Goal: Entertainment & Leisure: Consume media (video, audio)

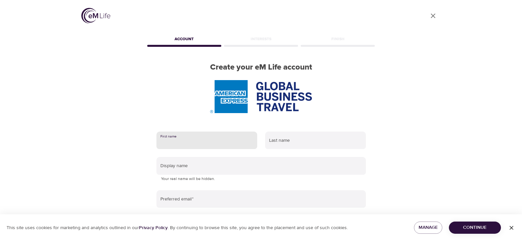
click at [199, 142] on input "text" at bounding box center [206, 140] width 101 height 18
type input "Maria Ceu"
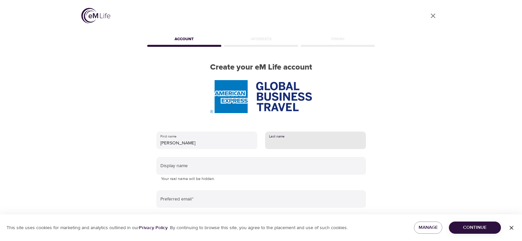
click at [278, 146] on input "text" at bounding box center [315, 140] width 101 height 18
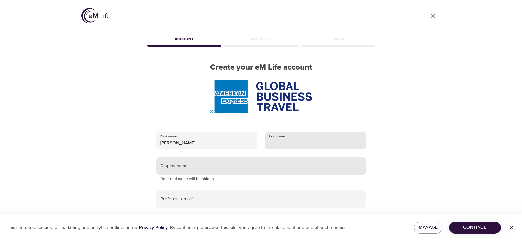
type input "santos"
click at [234, 172] on input "text" at bounding box center [260, 166] width 209 height 18
click at [196, 169] on input "text" at bounding box center [260, 166] width 209 height 18
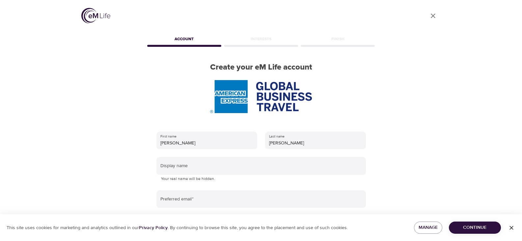
click at [170, 181] on p "Your real name will be hidden." at bounding box center [261, 179] width 200 height 7
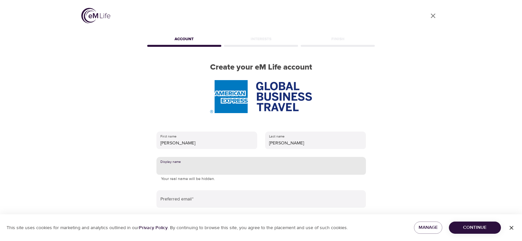
click at [178, 171] on input "text" at bounding box center [260, 166] width 209 height 18
type input "[PERSON_NAME] ceu [PERSON_NAME]"
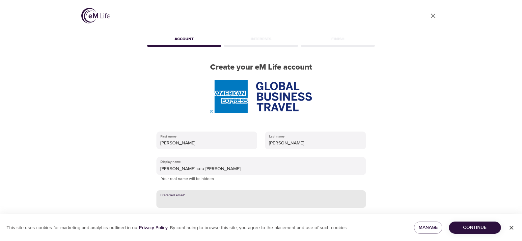
click at [195, 203] on input "email" at bounding box center [260, 199] width 209 height 18
type input "MARIA.SANTOS@AMEXGBT.COM"
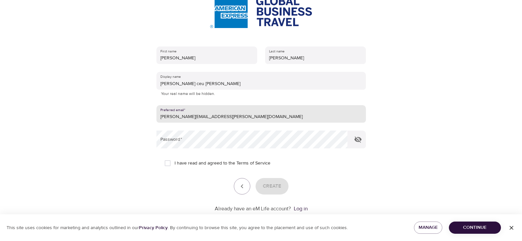
scroll to position [88, 0]
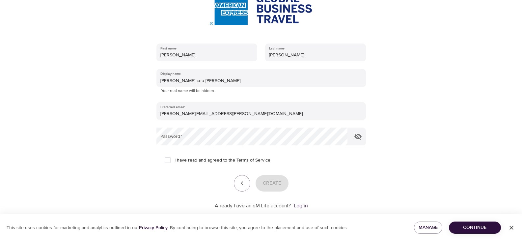
click at [407, 198] on div at bounding box center [261, 120] width 522 height 241
click at [360, 133] on icon "button" at bounding box center [358, 136] width 8 height 8
click at [146, 175] on div "First name Maria Ceu Last name santos Display name Maria ceu Santos Your real n…" at bounding box center [261, 126] width 231 height 187
click at [166, 163] on input "I have read and agreed to the Terms of Service" at bounding box center [168, 160] width 14 height 14
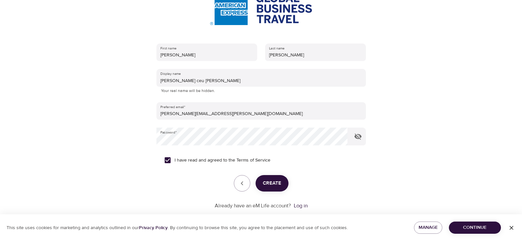
scroll to position [101, 0]
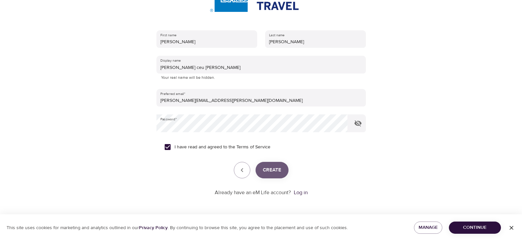
click at [274, 169] on span "Create" at bounding box center [272, 170] width 18 height 9
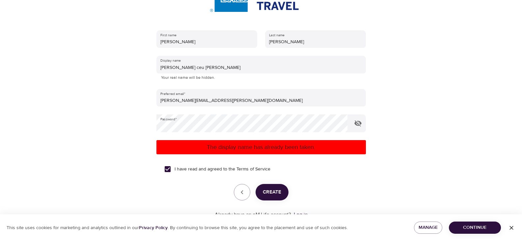
click at [169, 174] on input "I have read and agreed to the Terms of Service" at bounding box center [168, 169] width 14 height 14
checkbox input "false"
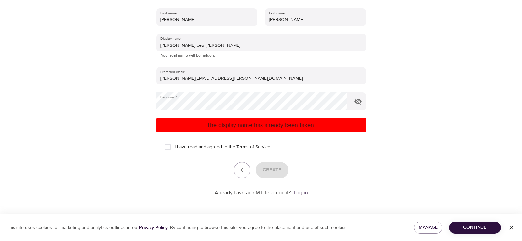
click at [298, 192] on link "Log in" at bounding box center [301, 192] width 14 height 7
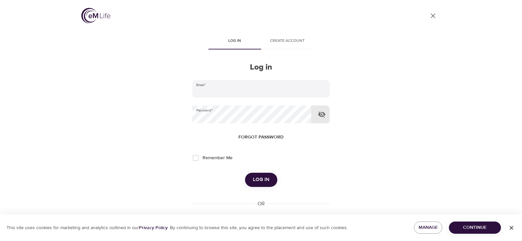
type input "[PERSON_NAME][EMAIL_ADDRESS][PERSON_NAME][DOMAIN_NAME]"
click at [322, 115] on icon "button" at bounding box center [322, 114] width 8 height 8
click at [322, 115] on icon "button" at bounding box center [321, 114] width 7 height 5
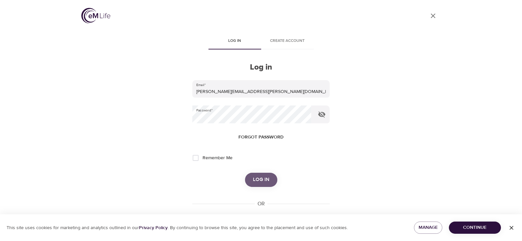
click at [261, 179] on span "Log in" at bounding box center [261, 179] width 16 height 9
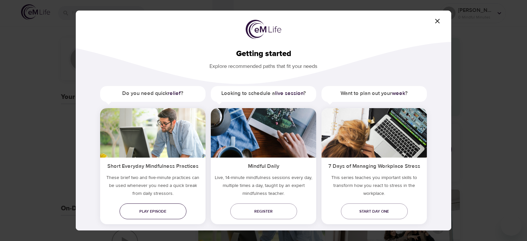
click at [147, 214] on span "Play episode" at bounding box center [153, 211] width 56 height 7
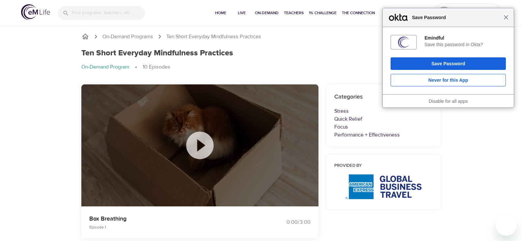
click at [505, 19] on span "Close" at bounding box center [506, 17] width 5 height 5
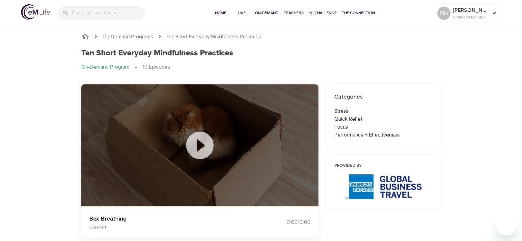
click at [200, 151] on icon at bounding box center [199, 144] width 27 height 27
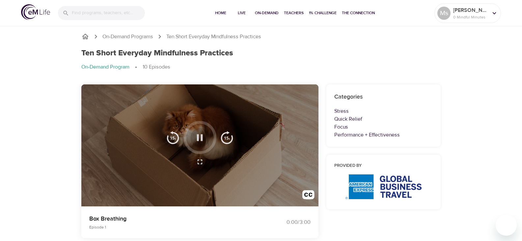
click at [202, 141] on icon "button" at bounding box center [200, 138] width 12 height 12
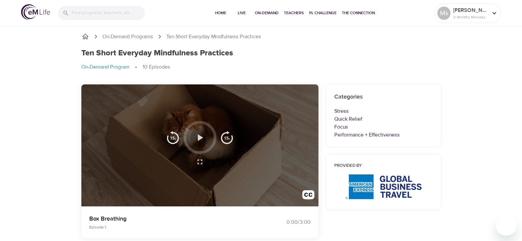
click at [200, 142] on icon "button" at bounding box center [200, 138] width 12 height 12
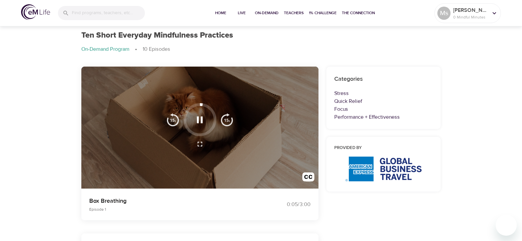
scroll to position [13, 0]
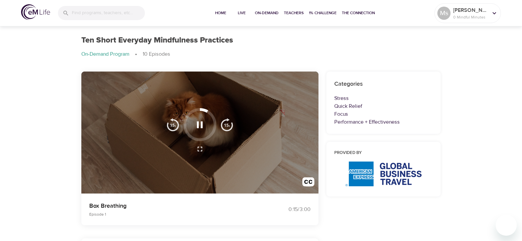
click at [197, 128] on icon "button" at bounding box center [200, 125] width 12 height 12
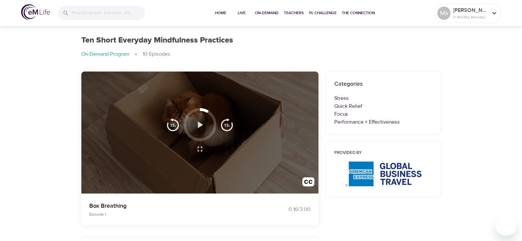
click at [197, 128] on icon "button" at bounding box center [200, 125] width 12 height 12
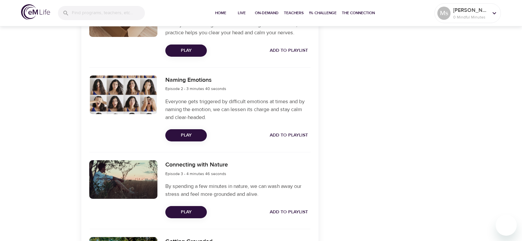
scroll to position [269, 0]
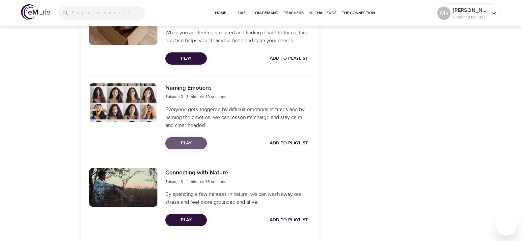
click at [184, 143] on span "Play" at bounding box center [186, 143] width 31 height 8
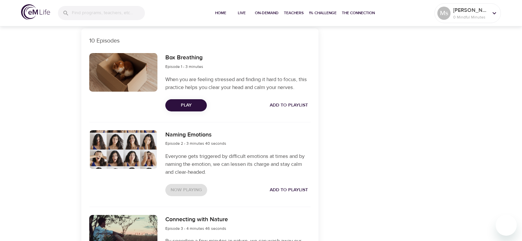
scroll to position [242, 0]
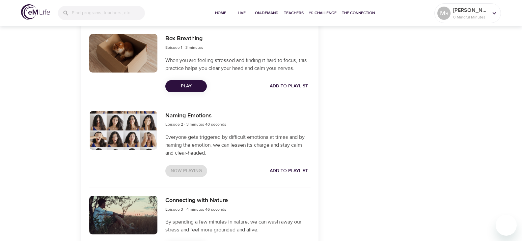
click at [192, 169] on div "Now Playing Add to Playlist" at bounding box center [237, 171] width 145 height 12
click at [116, 122] on div at bounding box center [123, 130] width 69 height 39
click at [121, 126] on div at bounding box center [123, 130] width 69 height 39
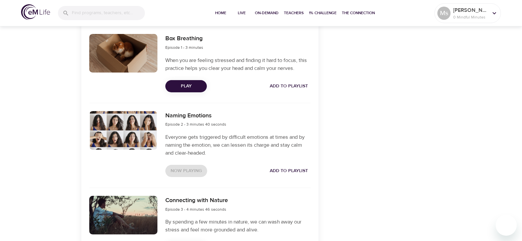
click at [121, 126] on div at bounding box center [123, 130] width 69 height 39
click at [121, 127] on div at bounding box center [123, 130] width 69 height 39
click at [120, 131] on div at bounding box center [123, 130] width 69 height 39
click at [123, 126] on div at bounding box center [123, 130] width 69 height 39
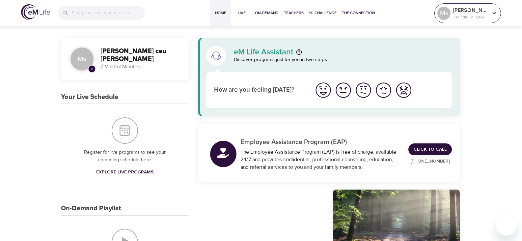
click at [494, 14] on icon at bounding box center [494, 13] width 7 height 7
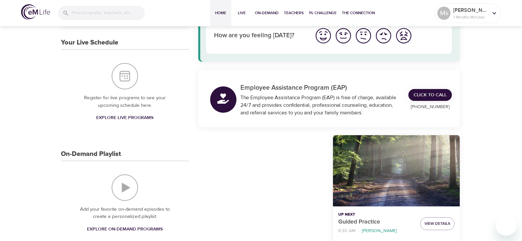
scroll to position [50, 0]
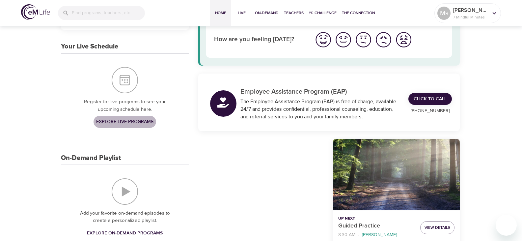
click at [118, 120] on span "Explore Live Programs" at bounding box center [124, 122] width 57 height 8
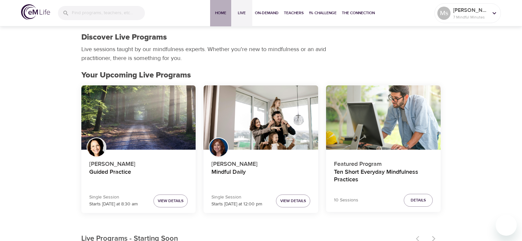
click at [224, 15] on span "Home" at bounding box center [221, 13] width 16 height 7
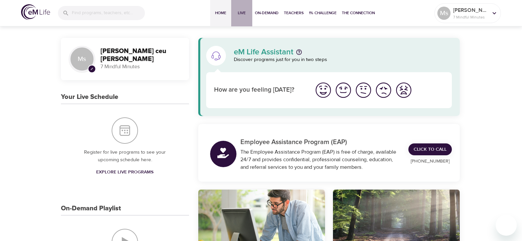
click at [237, 14] on span "Live" at bounding box center [242, 13] width 16 height 7
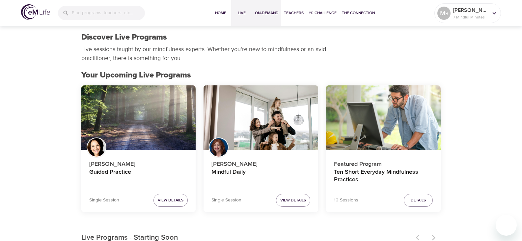
click at [270, 15] on span "On-Demand" at bounding box center [267, 13] width 24 height 7
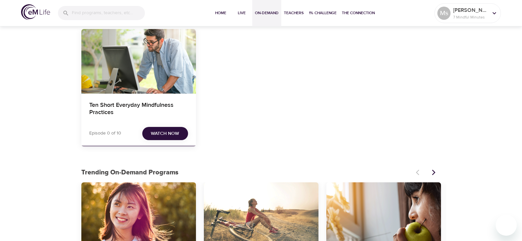
scroll to position [7, 0]
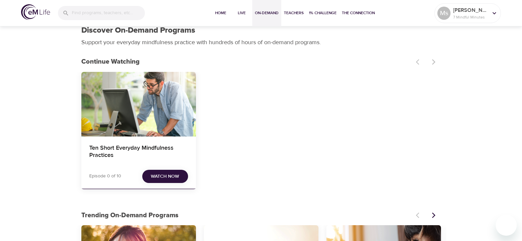
click at [162, 177] on span "Watch Now" at bounding box center [165, 176] width 28 height 8
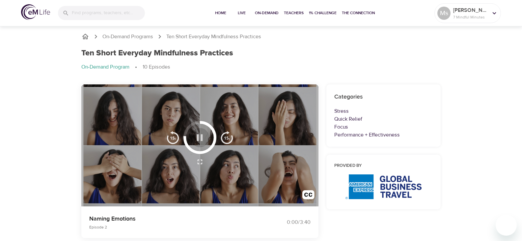
click at [201, 139] on icon "button" at bounding box center [200, 137] width 6 height 7
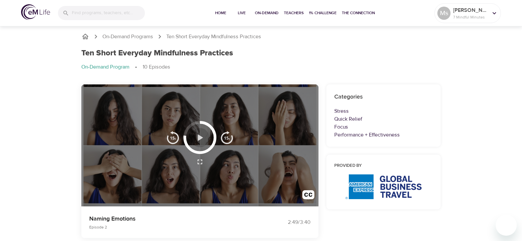
click at [203, 140] on icon "button" at bounding box center [200, 138] width 12 height 12
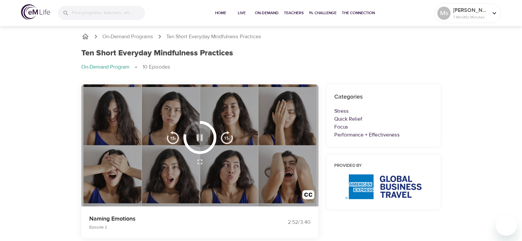
click at [202, 137] on icon "button" at bounding box center [200, 137] width 6 height 7
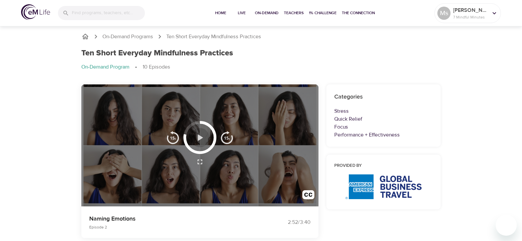
click at [200, 136] on icon "button" at bounding box center [200, 137] width 5 height 7
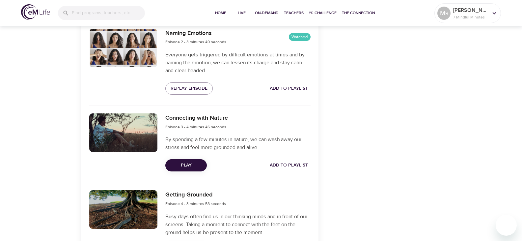
scroll to position [331, 0]
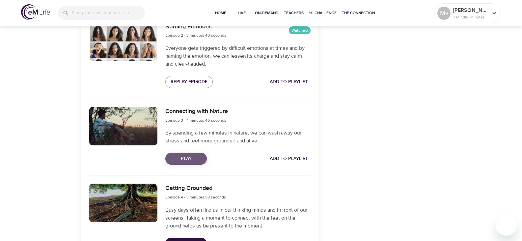
click at [196, 160] on span "Play" at bounding box center [186, 158] width 31 height 8
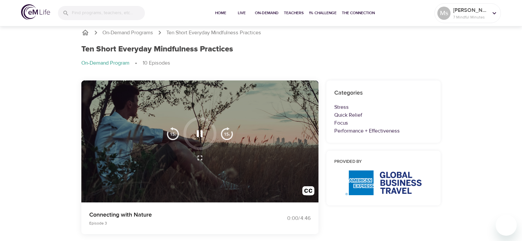
scroll to position [0, 0]
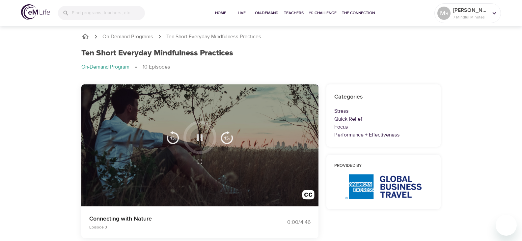
click at [201, 132] on icon "button" at bounding box center [200, 138] width 12 height 12
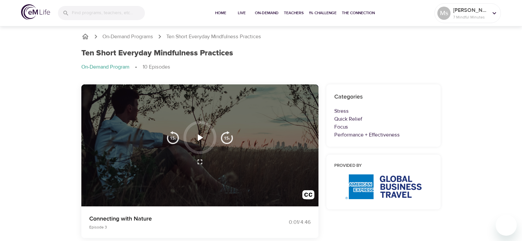
click at [200, 140] on icon "button" at bounding box center [200, 138] width 12 height 12
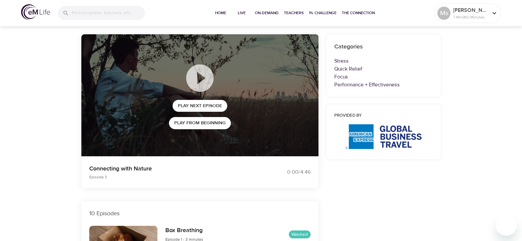
scroll to position [23, 0]
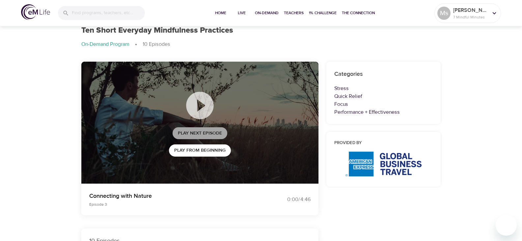
click at [207, 135] on span "Play Next Episode" at bounding box center [200, 133] width 44 height 8
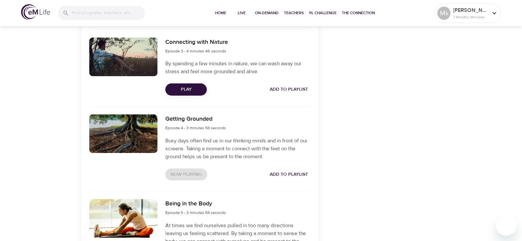
scroll to position [409, 0]
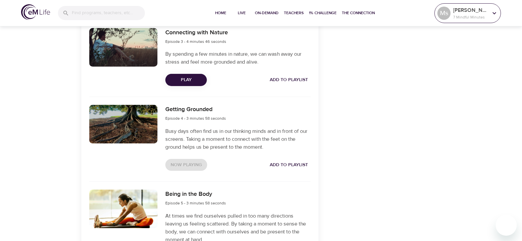
click at [496, 17] on div at bounding box center [494, 13] width 10 height 10
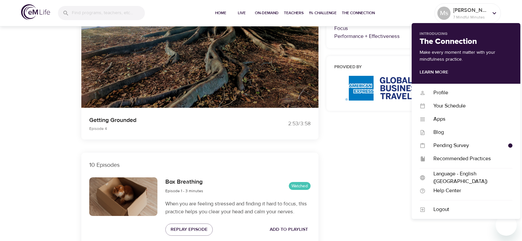
scroll to position [89, 0]
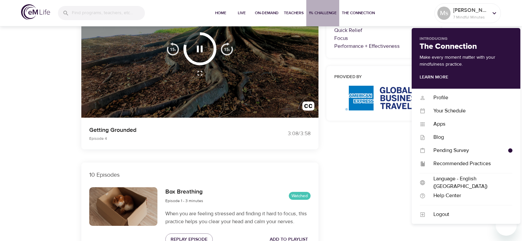
click at [320, 13] on span "1% Challenge" at bounding box center [323, 13] width 28 height 7
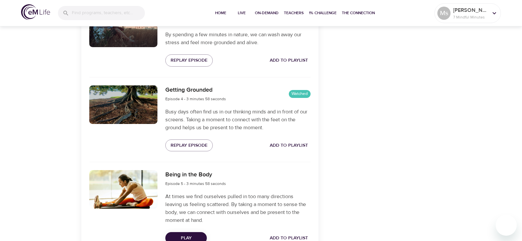
scroll to position [493, 0]
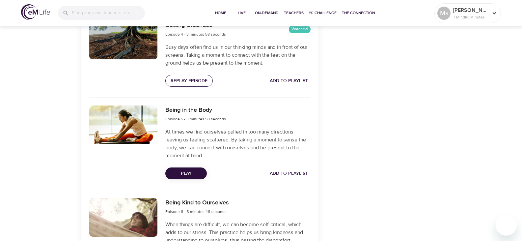
click at [188, 83] on span "Replay Episode" at bounding box center [189, 81] width 37 height 8
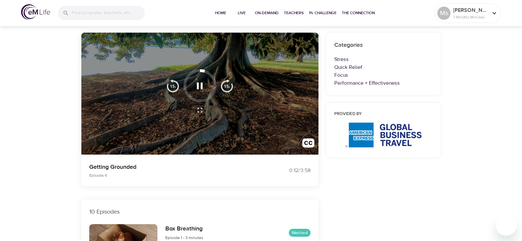
scroll to position [42, 0]
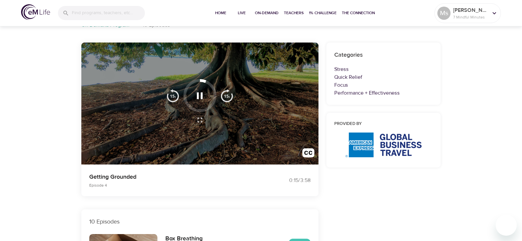
click at [195, 107] on div at bounding box center [199, 95] width 33 height 33
click at [186, 101] on div at bounding box center [199, 95] width 33 height 33
click at [176, 93] on img "button" at bounding box center [172, 95] width 13 height 13
click at [226, 94] on img "button" at bounding box center [226, 95] width 13 height 13
click at [231, 95] on img "button" at bounding box center [226, 95] width 13 height 13
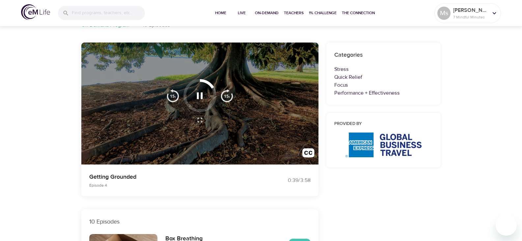
click at [230, 96] on img "button" at bounding box center [226, 95] width 13 height 13
click at [229, 97] on img "button" at bounding box center [226, 95] width 13 height 13
click at [226, 98] on img "button" at bounding box center [226, 95] width 13 height 13
click at [222, 99] on img "button" at bounding box center [226, 95] width 13 height 13
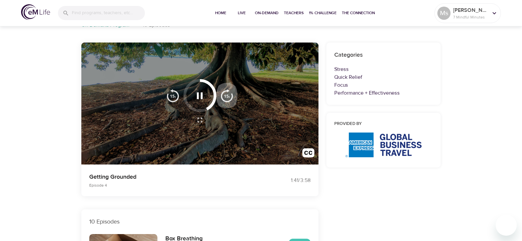
click at [223, 99] on img "button" at bounding box center [226, 95] width 13 height 13
click at [224, 99] on img "button" at bounding box center [226, 95] width 13 height 13
click at [232, 95] on img "button" at bounding box center [226, 95] width 13 height 13
click at [226, 98] on img "button" at bounding box center [226, 95] width 13 height 13
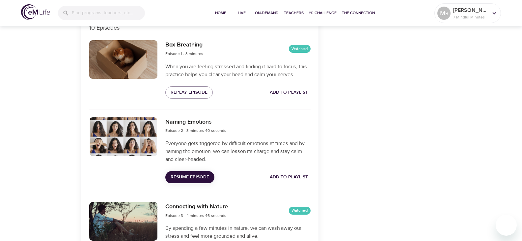
scroll to position [261, 0]
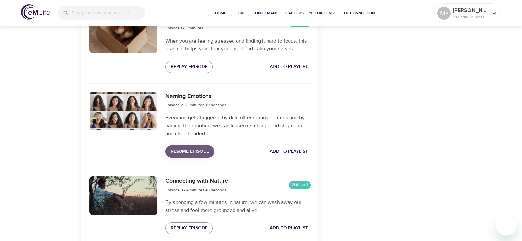
click at [185, 152] on span "Resume Episode" at bounding box center [190, 151] width 39 height 8
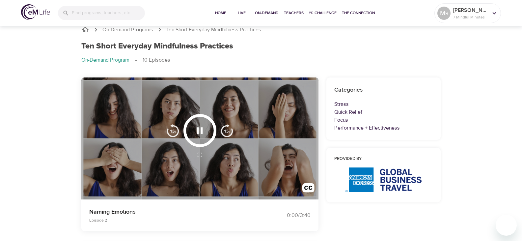
scroll to position [0, 0]
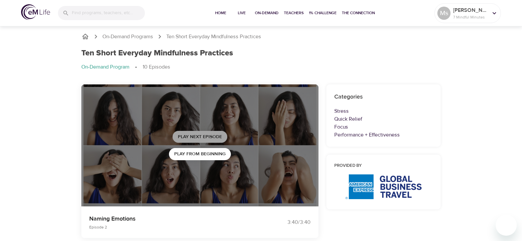
click at [210, 135] on span "Play Next Episode" at bounding box center [200, 137] width 44 height 8
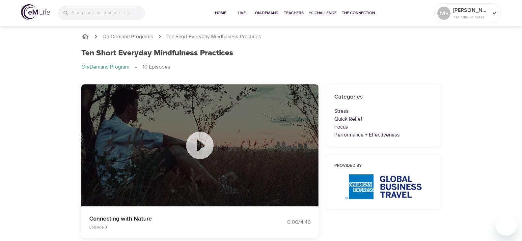
click at [197, 148] on icon at bounding box center [199, 145] width 33 height 33
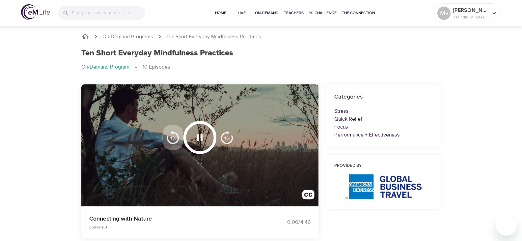
click at [179, 137] on img "button" at bounding box center [172, 137] width 13 height 13
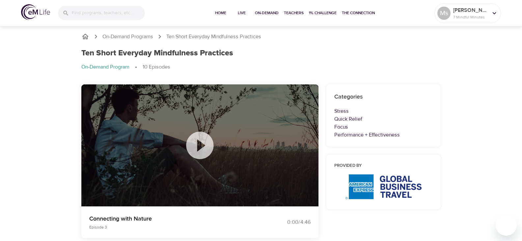
click at [168, 139] on div at bounding box center [199, 145] width 237 height 122
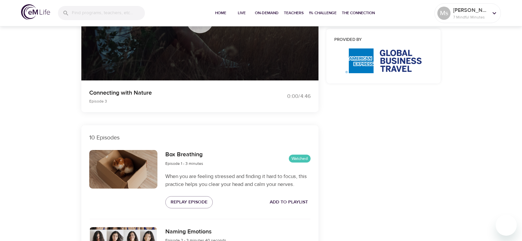
scroll to position [209, 0]
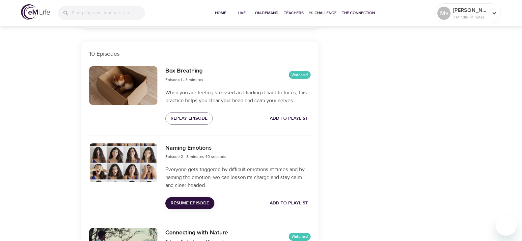
click at [203, 203] on span "Resume Episode" at bounding box center [190, 203] width 39 height 8
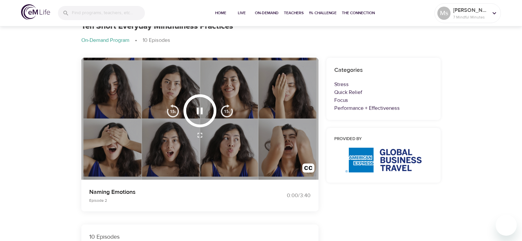
scroll to position [0, 0]
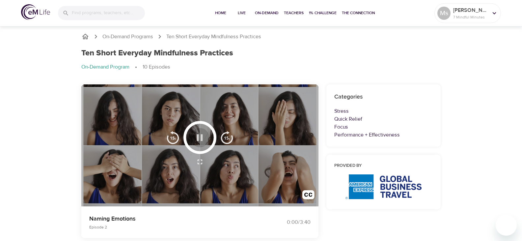
click at [200, 140] on icon "button" at bounding box center [200, 138] width 12 height 12
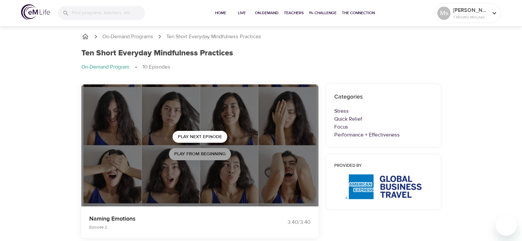
click at [199, 155] on span "Play from beginning" at bounding box center [199, 154] width 51 height 8
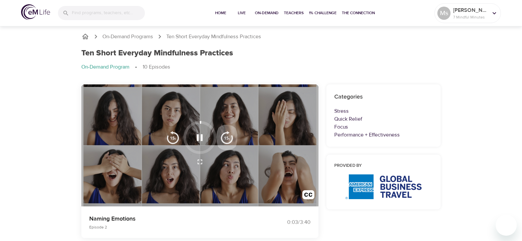
click at [223, 135] on img "button" at bounding box center [226, 137] width 13 height 13
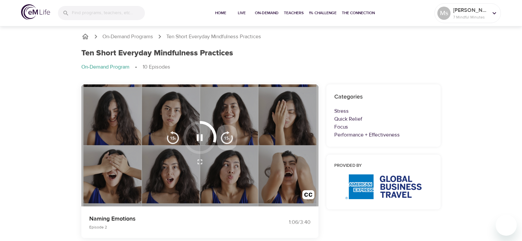
click at [223, 135] on img "button" at bounding box center [226, 137] width 13 height 13
click at [223, 136] on img "button" at bounding box center [226, 137] width 13 height 13
click at [224, 136] on img "button" at bounding box center [226, 137] width 13 height 13
click at [224, 137] on img "button" at bounding box center [226, 137] width 13 height 13
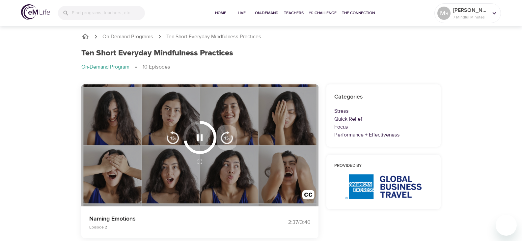
click at [224, 137] on img "button" at bounding box center [226, 137] width 13 height 13
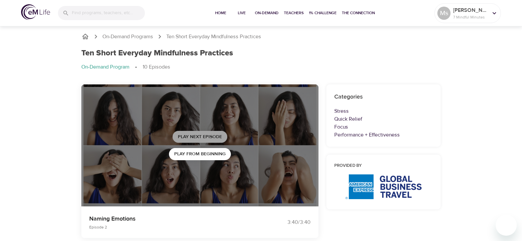
click at [207, 138] on span "Play Next Episode" at bounding box center [200, 137] width 44 height 8
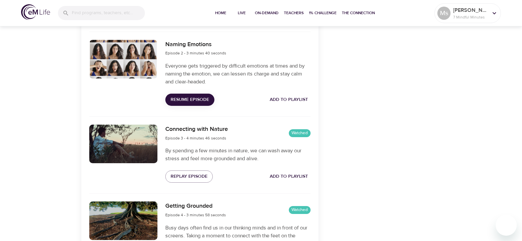
scroll to position [305, 0]
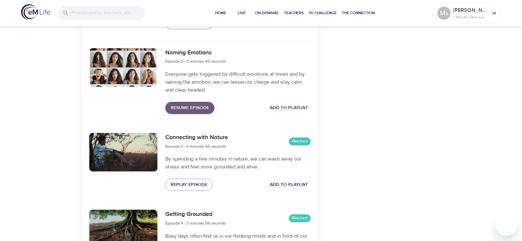
click at [197, 109] on span "Resume Episode" at bounding box center [190, 108] width 39 height 8
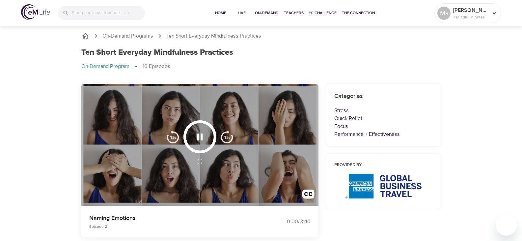
scroll to position [0, 0]
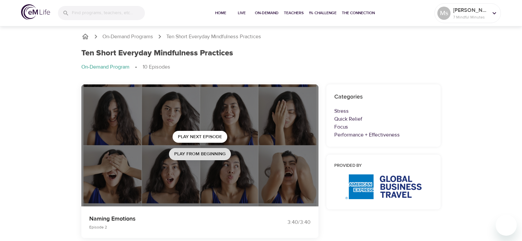
click at [202, 153] on span "Play from beginning" at bounding box center [199, 154] width 51 height 8
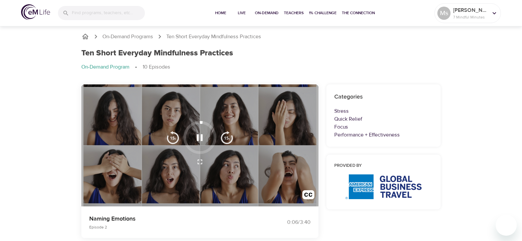
click at [185, 135] on div at bounding box center [199, 137] width 33 height 33
click at [222, 138] on img "button" at bounding box center [226, 137] width 13 height 13
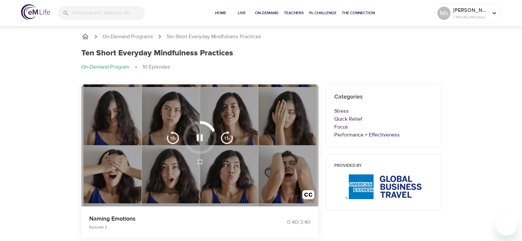
click at [223, 139] on img "button" at bounding box center [226, 137] width 13 height 13
click at [224, 139] on img "button" at bounding box center [226, 137] width 13 height 13
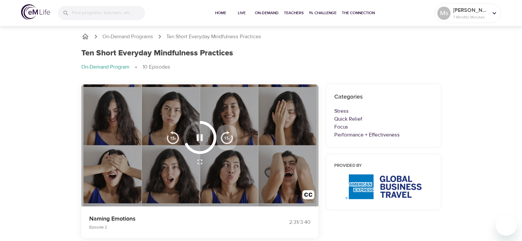
click at [224, 139] on img "button" at bounding box center [226, 137] width 13 height 13
click at [225, 137] on img "button" at bounding box center [226, 137] width 13 height 13
click at [227, 134] on img "button" at bounding box center [226, 137] width 13 height 13
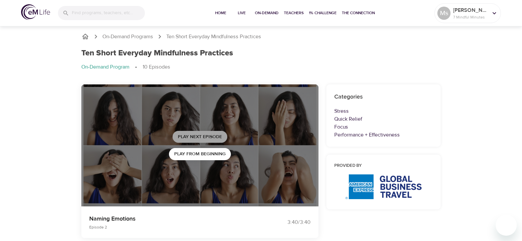
click at [207, 136] on span "Play Next Episode" at bounding box center [200, 137] width 44 height 8
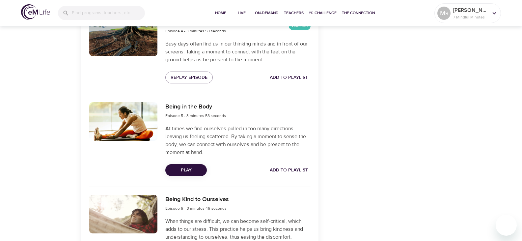
scroll to position [527, 0]
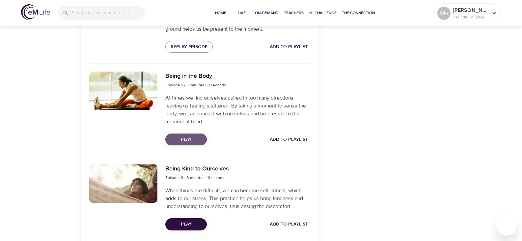
click at [187, 141] on span "Play" at bounding box center [186, 139] width 31 height 8
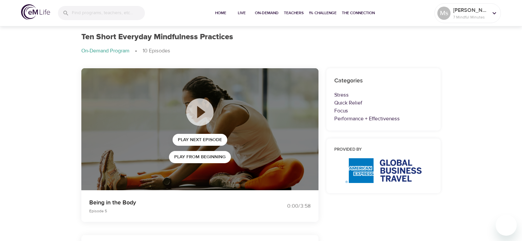
scroll to position [14, 0]
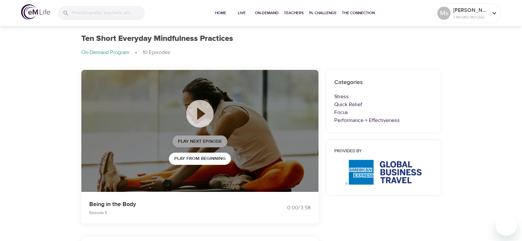
click at [189, 141] on span "Play Next Episode" at bounding box center [200, 141] width 44 height 8
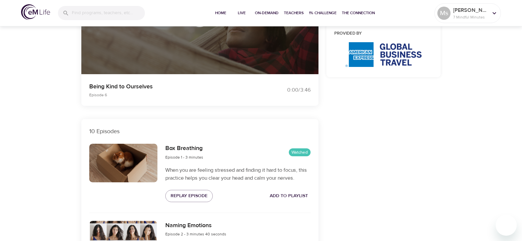
scroll to position [137, 0]
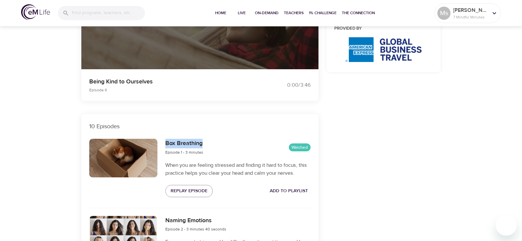
drag, startPoint x: 206, startPoint y: 145, endPoint x: 228, endPoint y: 165, distance: 30.1
click at [166, 146] on div "Box Breathing Episode 1 - 3 minutes Watched" at bounding box center [237, 147] width 145 height 17
copy h6 "Box Breathing"
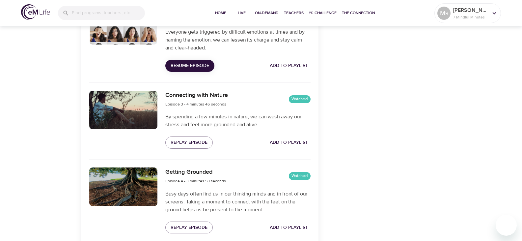
scroll to position [351, 0]
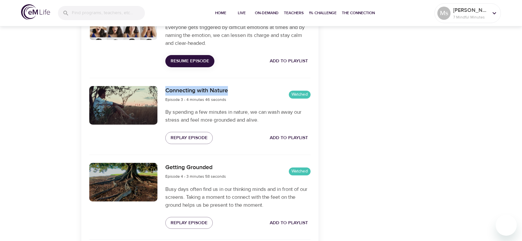
drag, startPoint x: 236, startPoint y: 92, endPoint x: 197, endPoint y: 103, distance: 39.7
click at [179, 97] on div "Connecting with Nature Episode 3 - 4 minutes 46 seconds Watched" at bounding box center [237, 94] width 145 height 17
click at [236, 89] on div "Connecting with Nature Episode 3 - 4 minutes 46 seconds Watched" at bounding box center [237, 94] width 145 height 17
drag, startPoint x: 233, startPoint y: 91, endPoint x: 202, endPoint y: 100, distance: 32.1
click at [171, 89] on div "Connecting with Nature Episode 3 - 4 minutes 46 seconds Watched" at bounding box center [237, 94] width 145 height 17
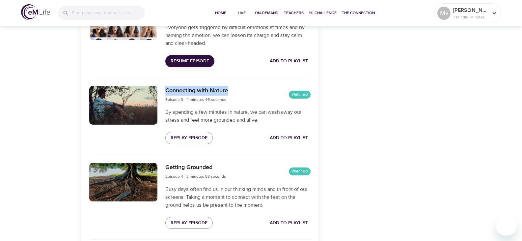
drag, startPoint x: 167, startPoint y: 91, endPoint x: 237, endPoint y: 93, distance: 70.8
click at [237, 93] on div "Connecting with Nature Episode 3 - 4 minutes 46 seconds Watched" at bounding box center [237, 94] width 145 height 17
copy h6 "Connecting with Nature"
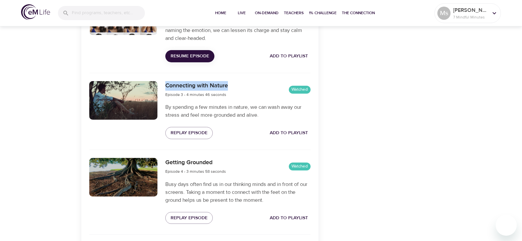
scroll to position [382, 0]
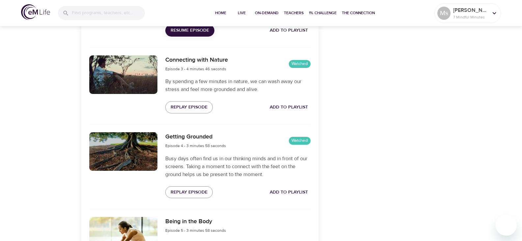
click at [231, 133] on div "Getting Grounded Episode 4 - 3 minutes 58 seconds Watched" at bounding box center [237, 140] width 145 height 17
drag, startPoint x: 218, startPoint y: 137, endPoint x: 173, endPoint y: 134, distance: 44.5
click at [164, 136] on div "Getting Grounded Episode 4 - 3 minutes 58 seconds Watched Busy days often find …" at bounding box center [237, 165] width 153 height 74
copy h6 "Getting Grounded"
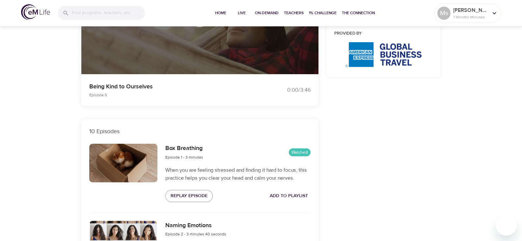
scroll to position [144, 0]
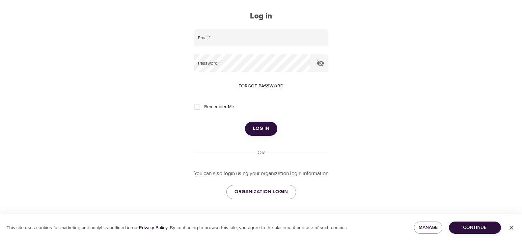
type input "MARIA.SANTOS@AMEXGBT.COM"
